Goal: Task Accomplishment & Management: Manage account settings

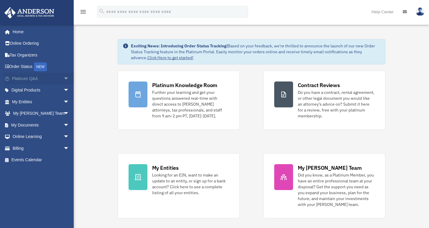
click at [38, 80] on link "Platinum Q&A arrow_drop_down" at bounding box center [41, 79] width 74 height 12
click at [63, 80] on span "arrow_drop_down" at bounding box center [69, 79] width 12 height 12
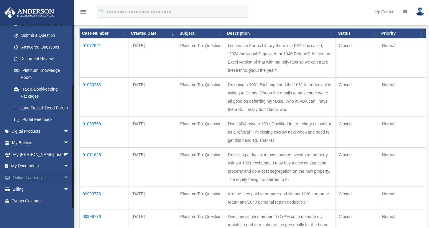
scroll to position [102, 0]
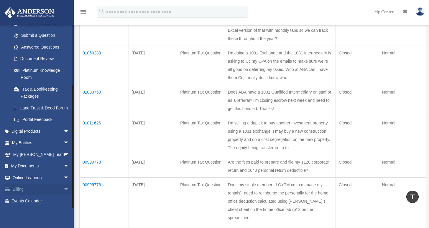
click at [23, 190] on link "Billing arrow_drop_down" at bounding box center [41, 190] width 74 height 12
click at [63, 190] on span "arrow_drop_down" at bounding box center [69, 190] width 12 height 12
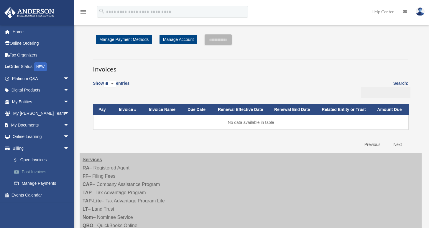
click at [40, 173] on link "Past Invoices" at bounding box center [43, 172] width 70 height 12
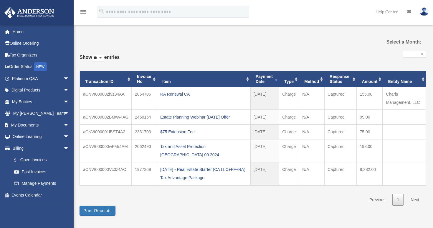
select select
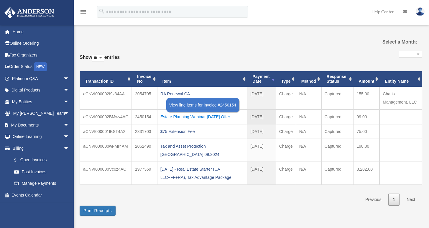
click at [208, 117] on div "Estate Planning Webinar [DATE] Offer" at bounding box center [202, 117] width 84 height 8
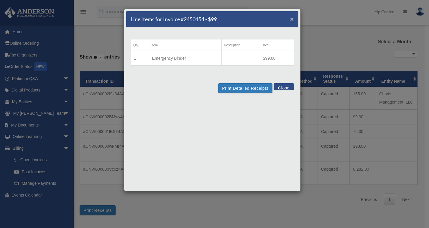
click at [293, 20] on span "×" at bounding box center [292, 19] width 4 height 7
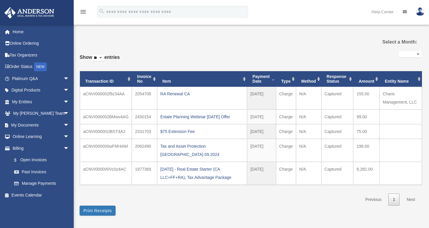
click at [419, 13] on img at bounding box center [419, 11] width 9 height 9
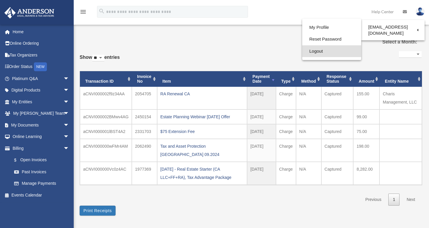
click at [308, 50] on link "Logout" at bounding box center [331, 51] width 59 height 12
